Goal: Task Accomplishment & Management: Complete application form

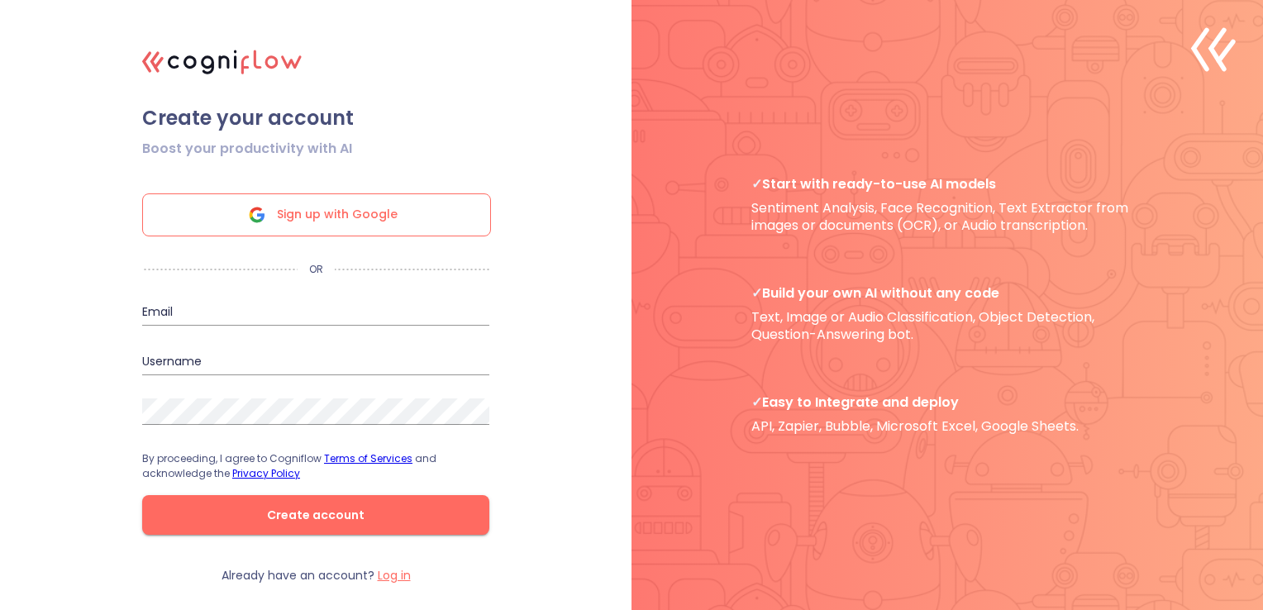
click at [281, 213] on span "Sign up with Google" at bounding box center [337, 214] width 121 height 41
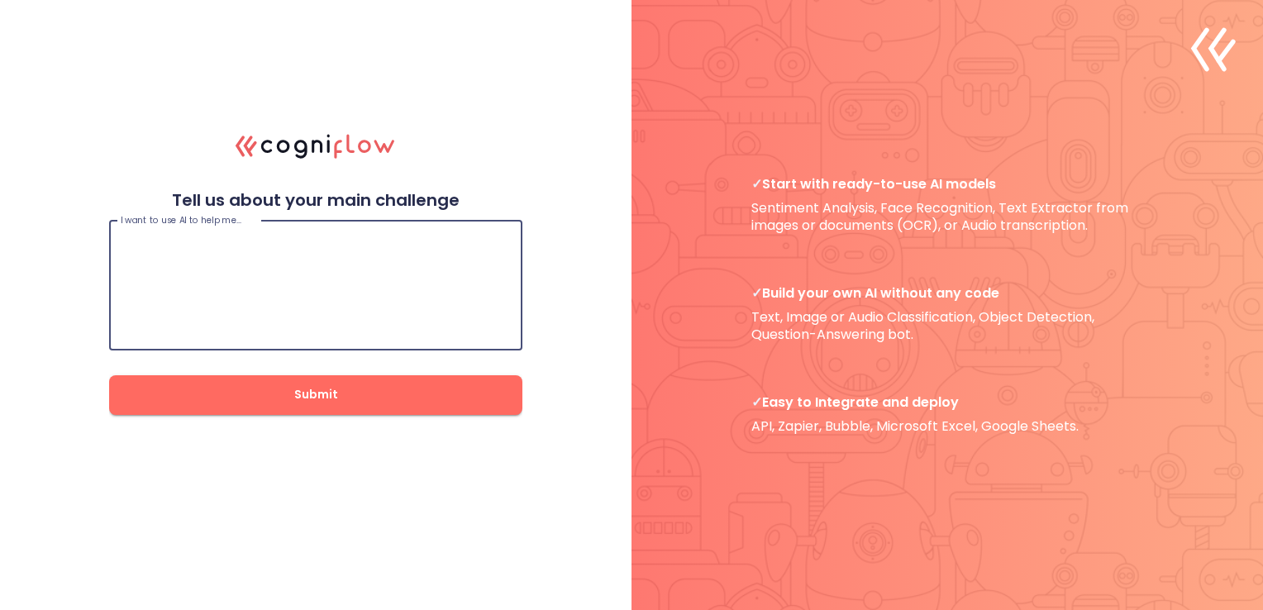
click at [214, 279] on textarea at bounding box center [316, 285] width 390 height 99
paste textarea "loremi d sit ametconsect ADIPISCI ELITSE do eiu tempo incidi UTLA ETD MAGNA ALI…"
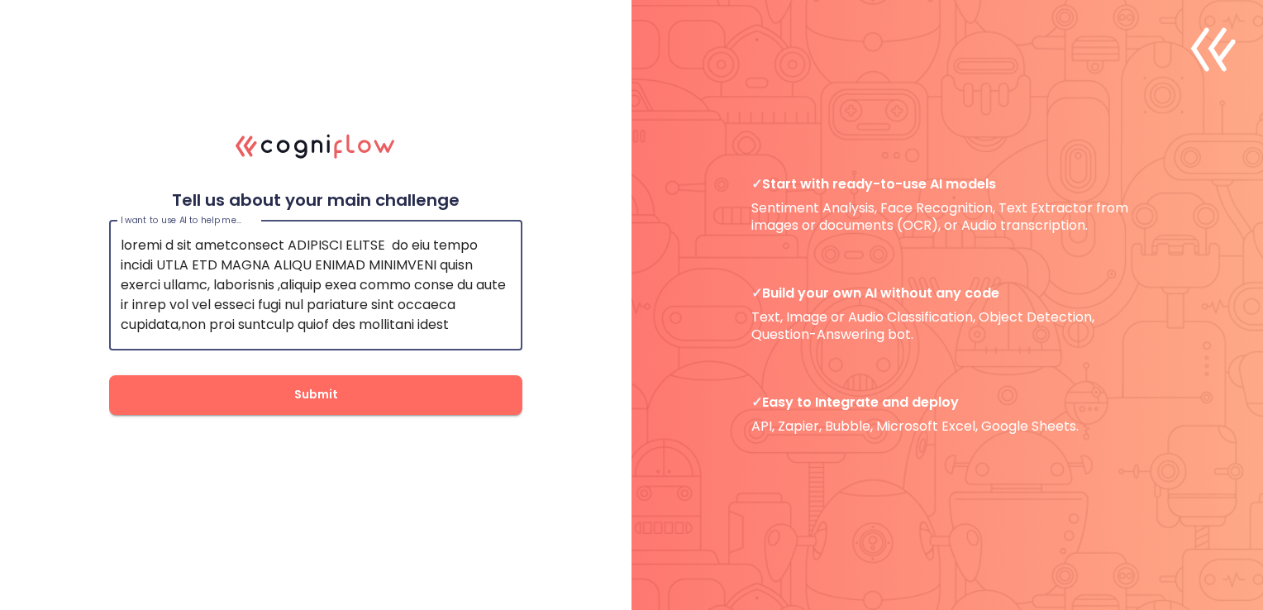
scroll to position [992, 0]
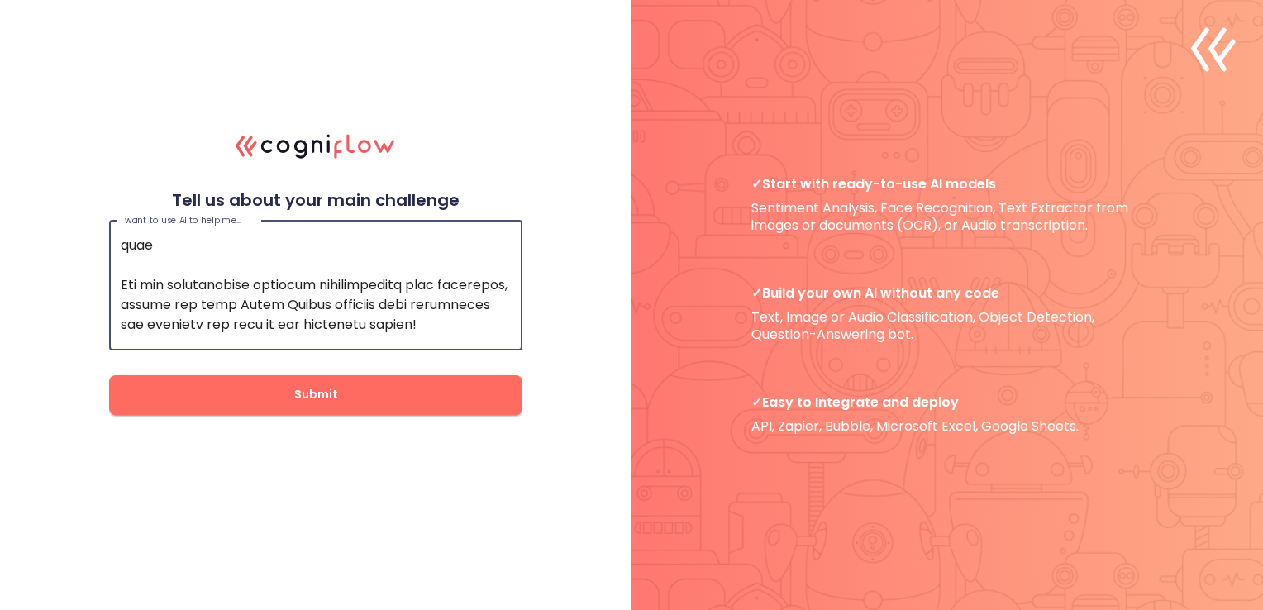
type textarea "loremi d sit ametconsect ADIPISCI ELITSE do eiu tempo incidi UTLA ETD MAGNA ALI…"
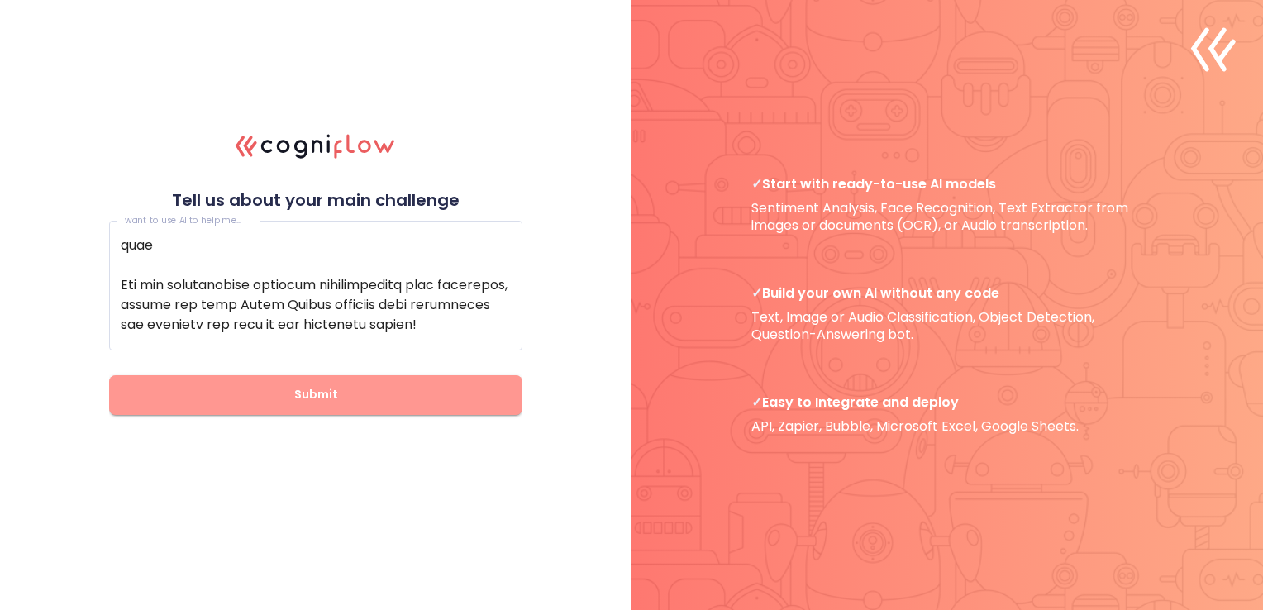
click at [336, 389] on span "Submit" at bounding box center [316, 394] width 360 height 21
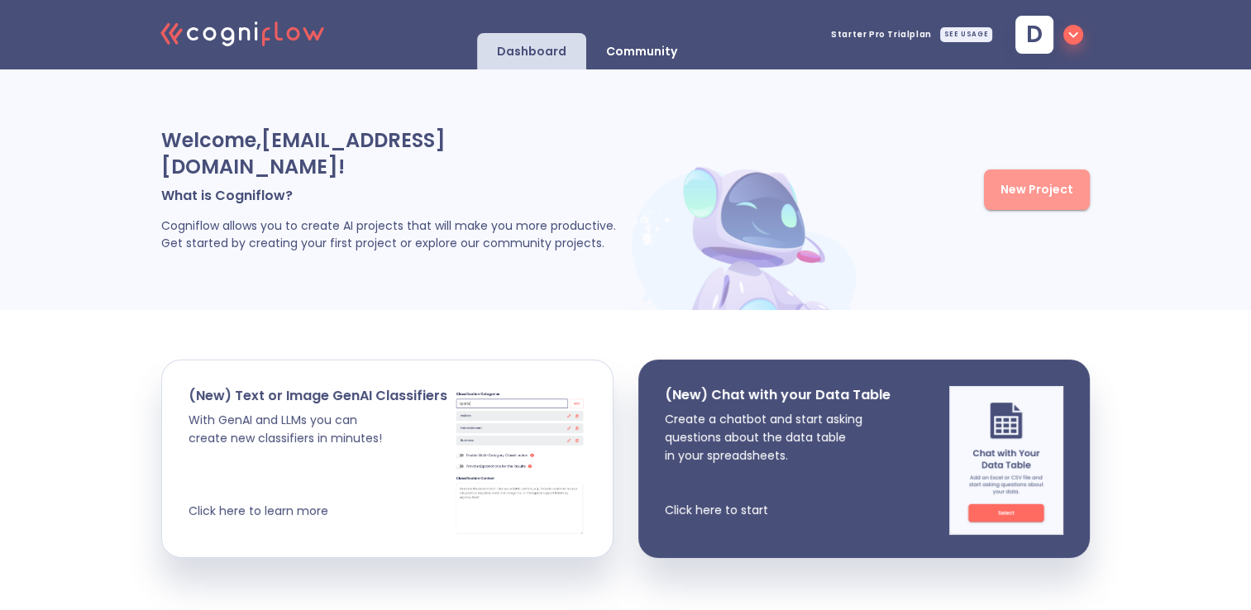
click at [1014, 169] on button "New Project" at bounding box center [1037, 189] width 106 height 41
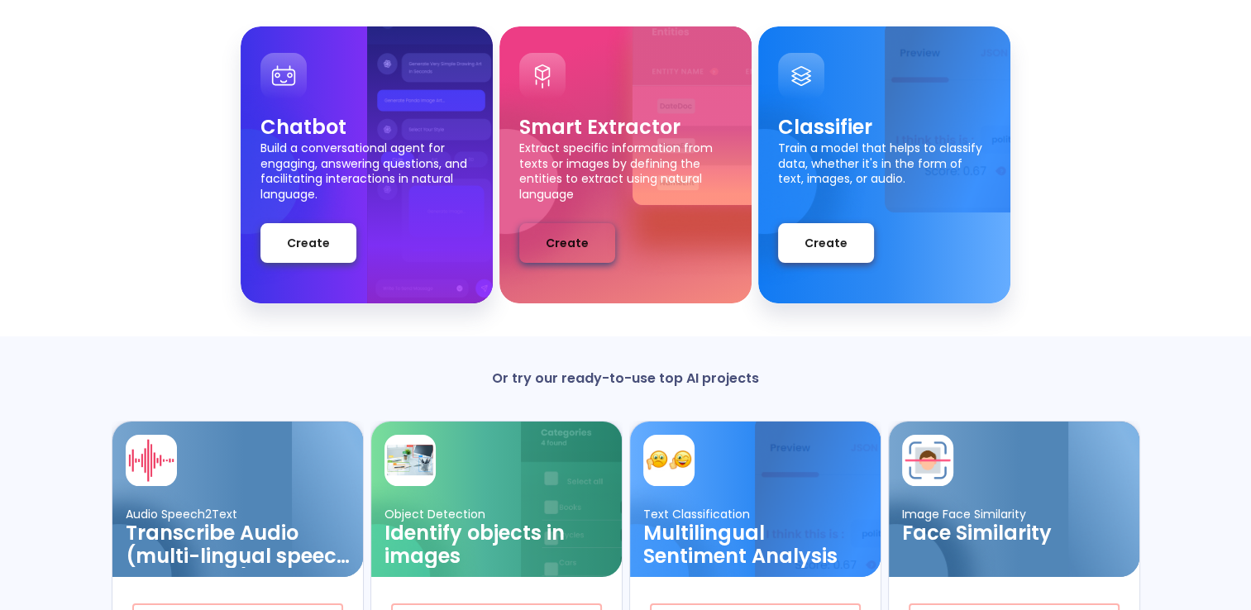
scroll to position [162, 0]
